Goal: Check status: Check status

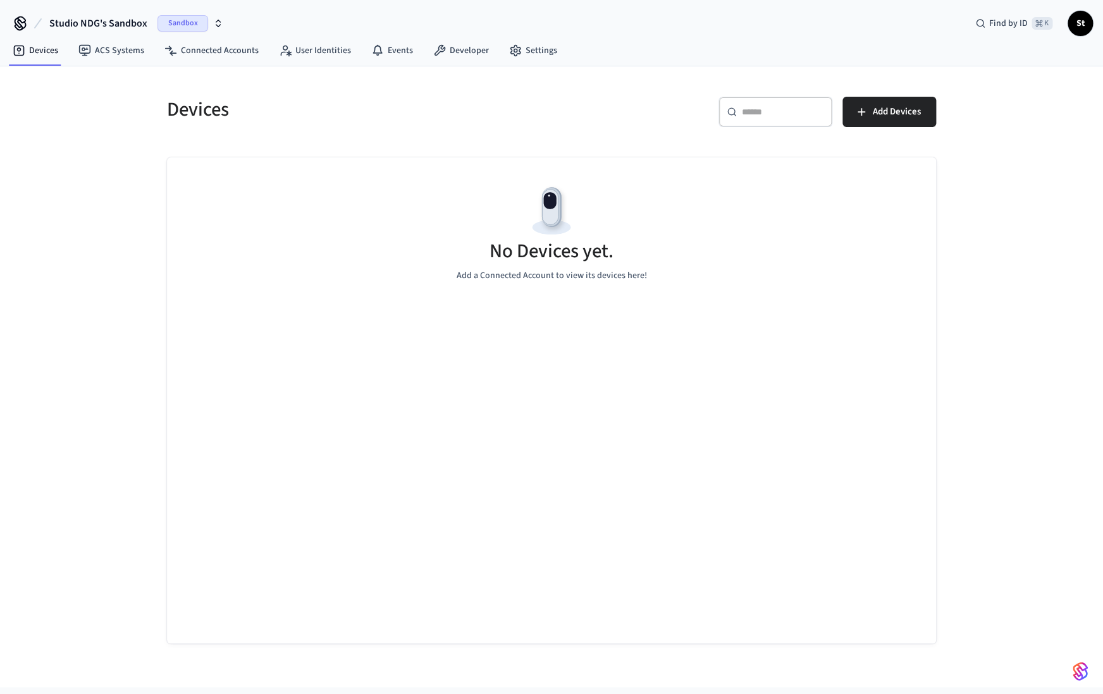
click at [167, 23] on span "Sandbox" at bounding box center [182, 23] width 51 height 16
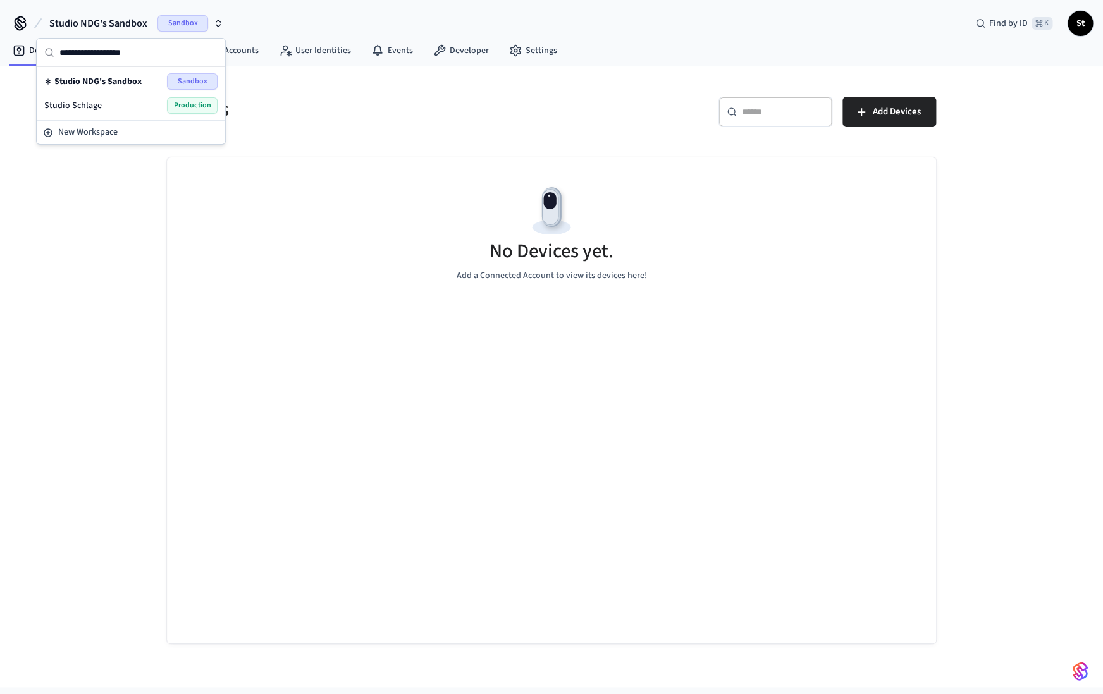
click at [184, 102] on span "Production" at bounding box center [192, 105] width 51 height 16
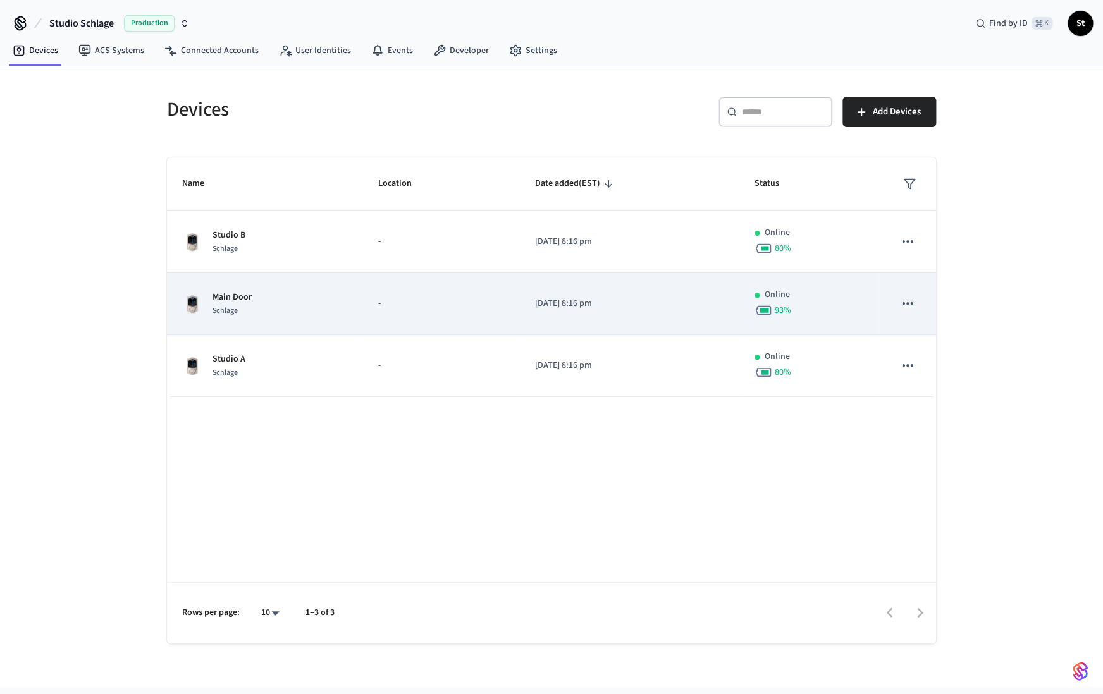
click at [232, 308] on span "Schlage" at bounding box center [224, 310] width 25 height 11
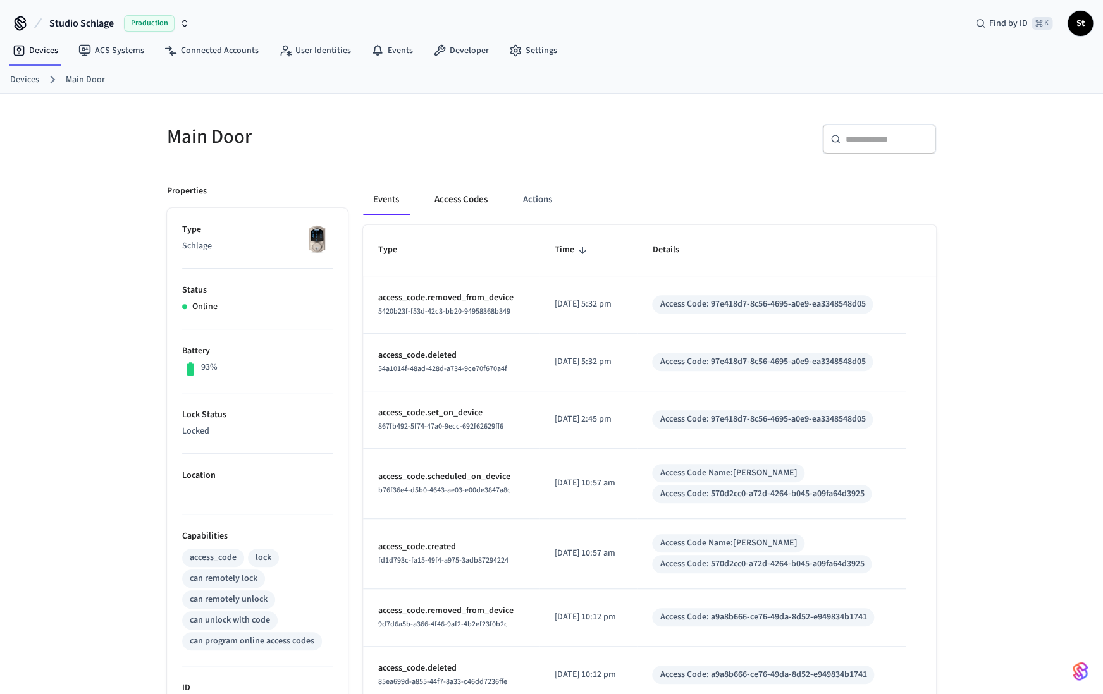
click at [457, 208] on button "Access Codes" at bounding box center [460, 200] width 73 height 30
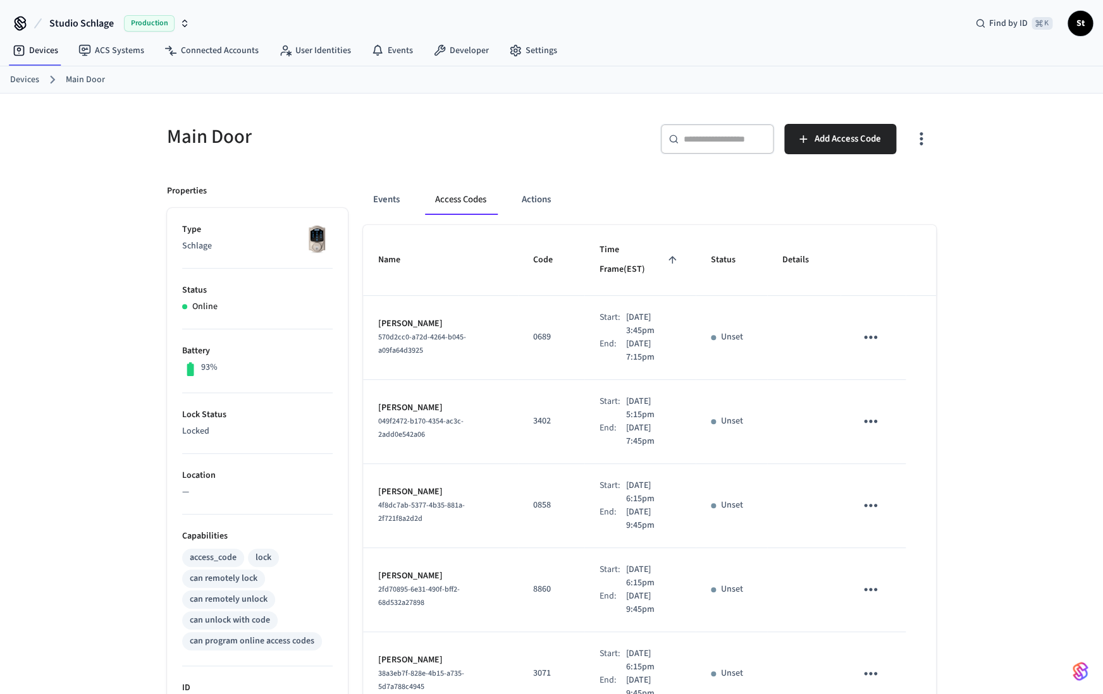
click at [28, 80] on link "Devices" at bounding box center [24, 79] width 29 height 13
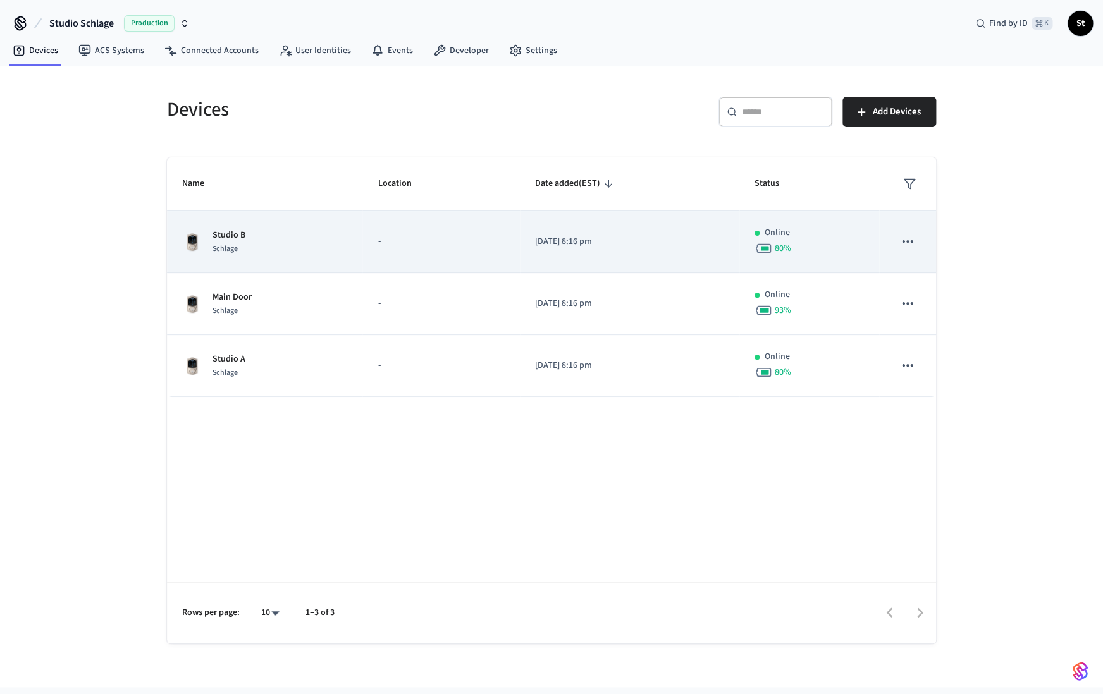
click at [271, 247] on div "Studio B Schlage" at bounding box center [264, 242] width 165 height 27
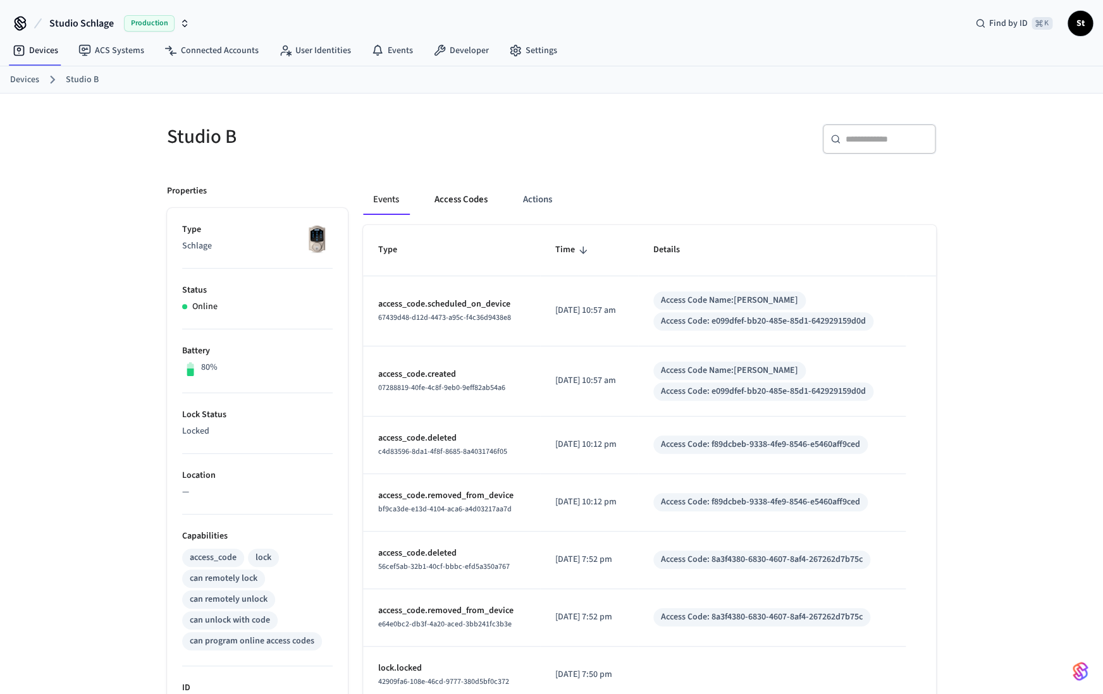
click at [443, 205] on button "Access Codes" at bounding box center [460, 200] width 73 height 30
